Goal: Task Accomplishment & Management: Manage account settings

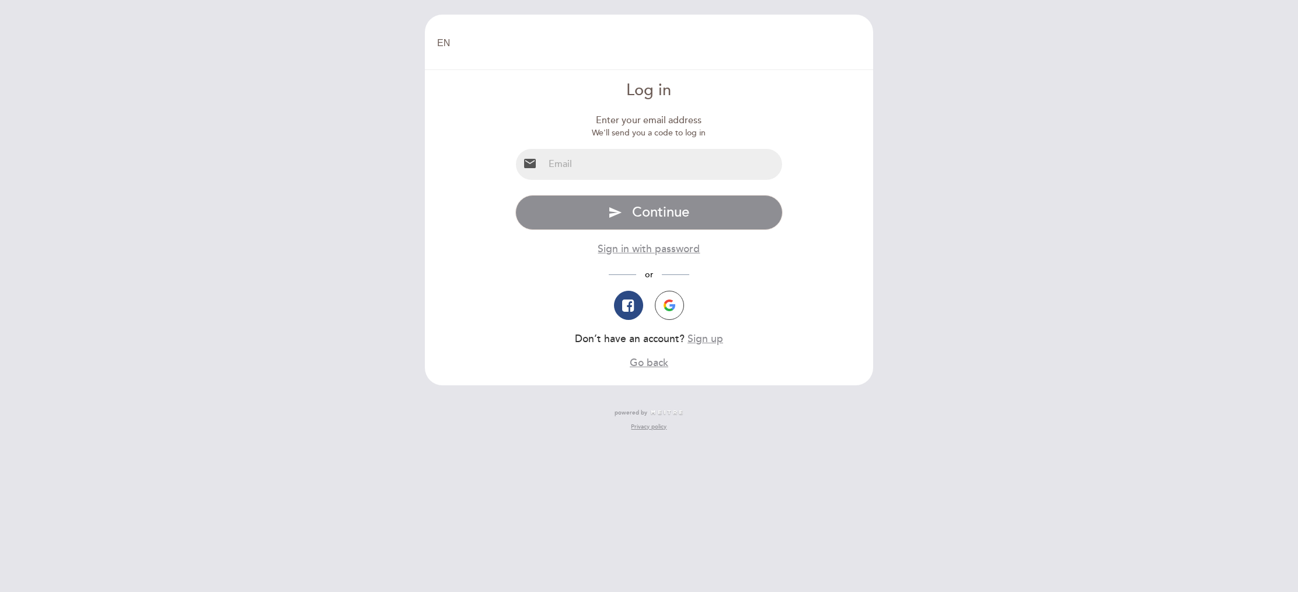
click at [584, 167] on input "email" at bounding box center [663, 164] width 239 height 31
type input "[EMAIL_ADDRESS][DOMAIN_NAME]"
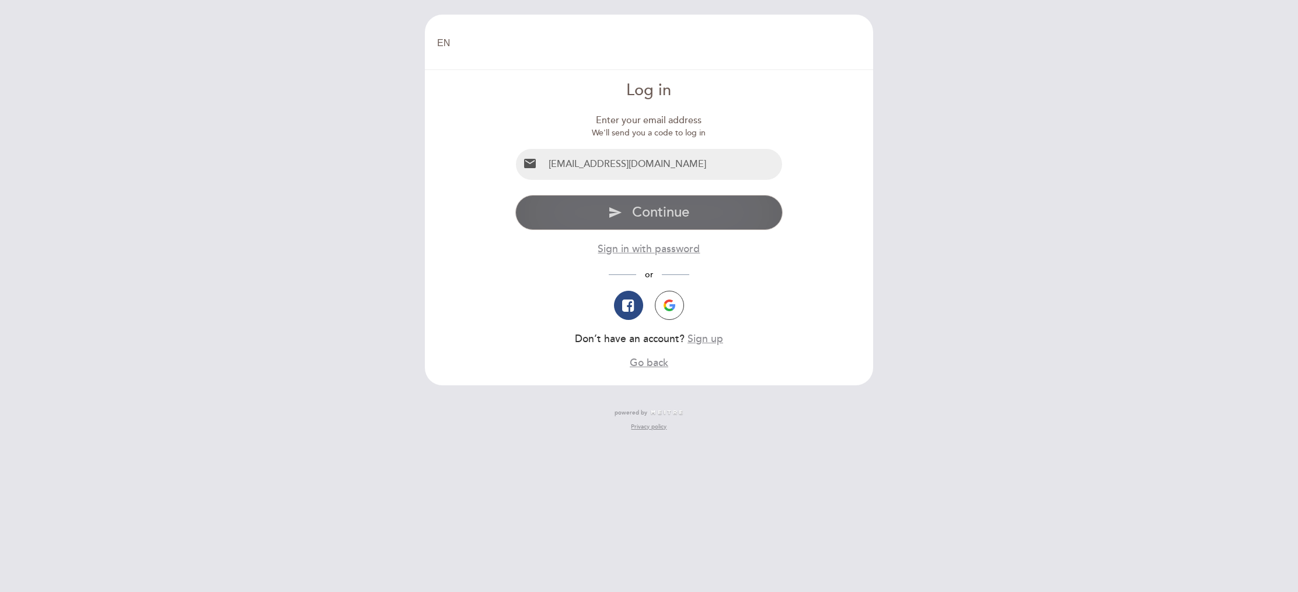
click at [651, 214] on span "Continue" at bounding box center [660, 212] width 57 height 17
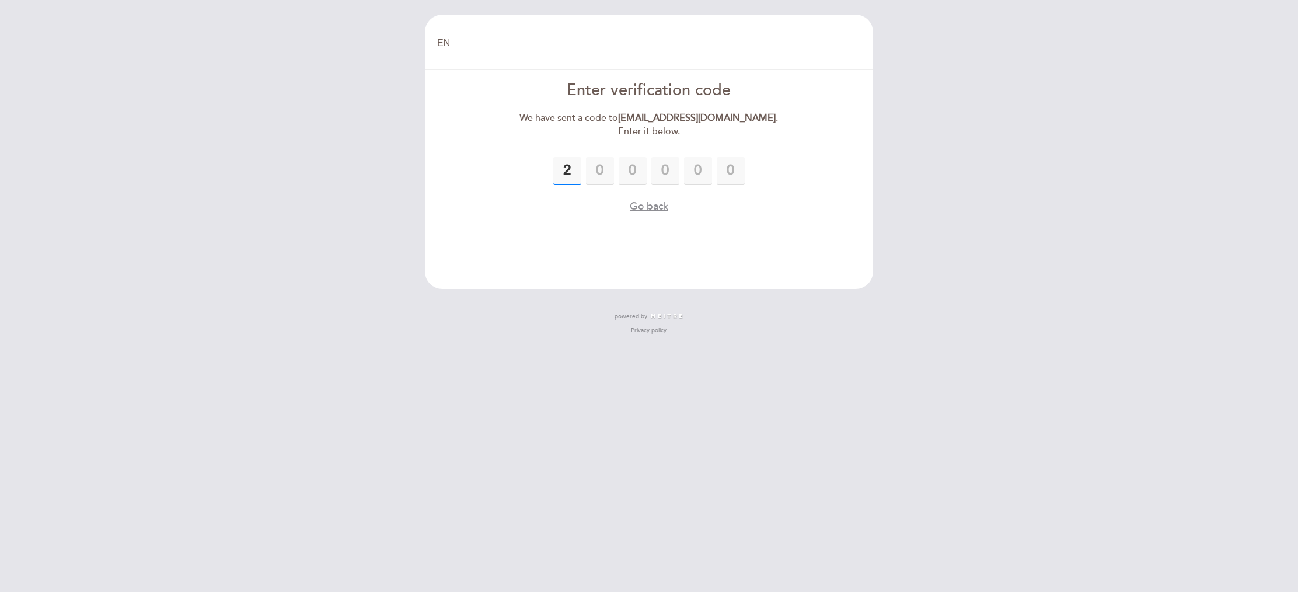
type input "2"
type input "0"
type input "9"
type input "1"
type input "5"
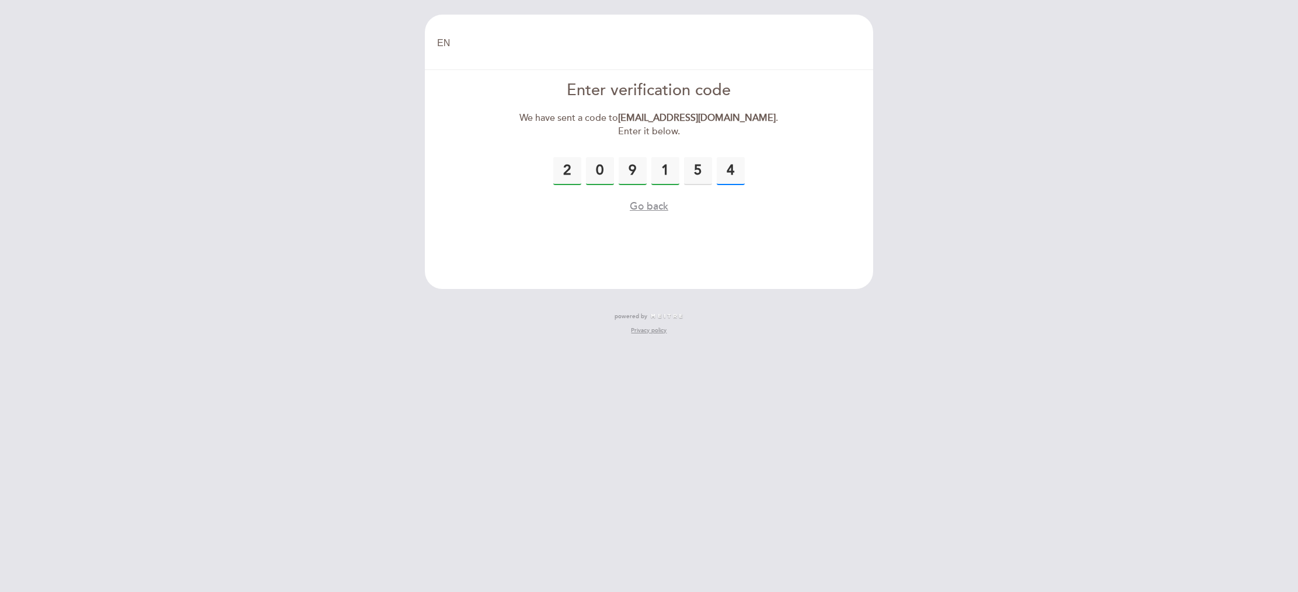
type input "4"
